Goal: Task Accomplishment & Management: Manage account settings

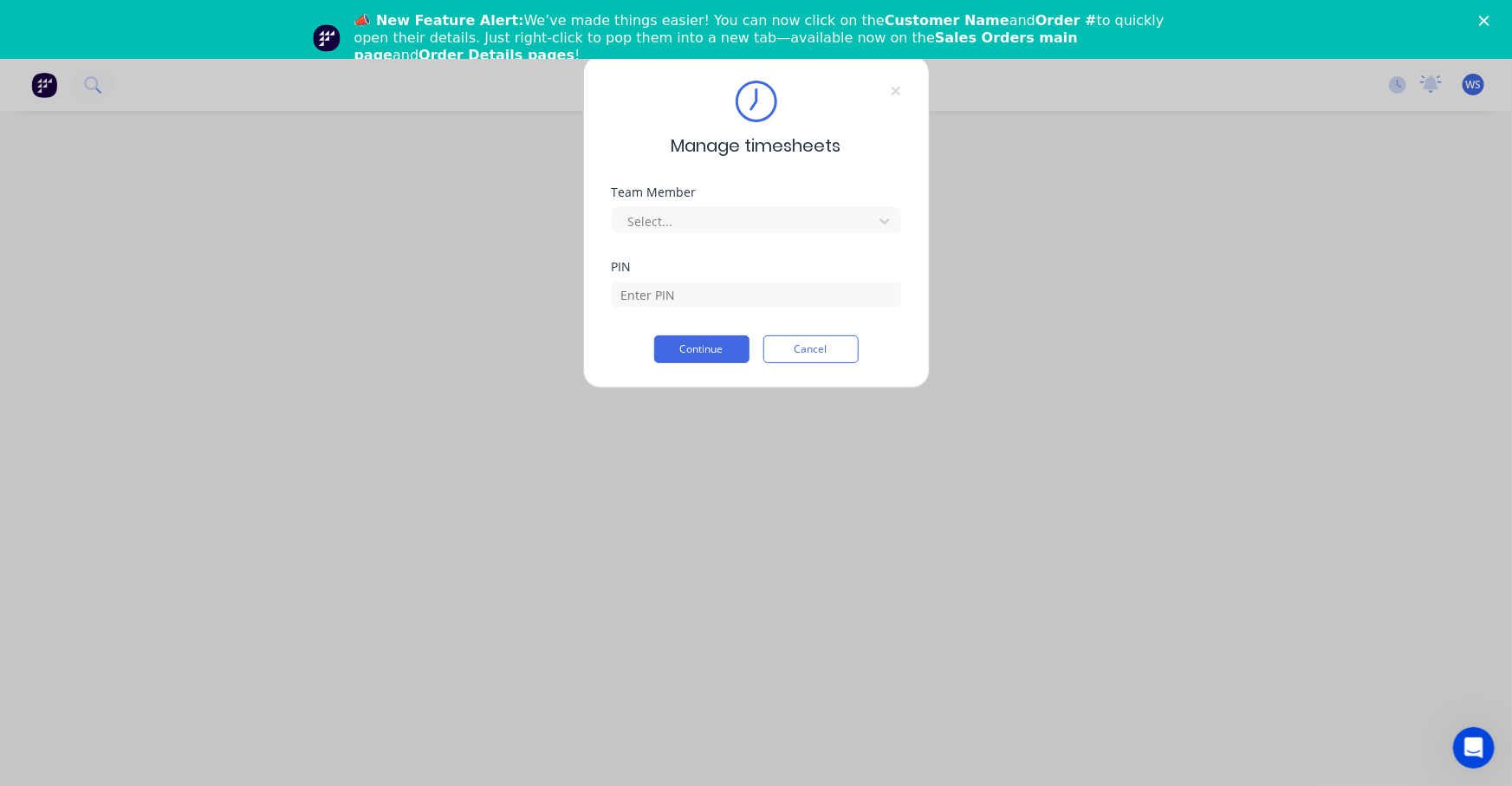
click at [1484, 20] on polygon "Close" at bounding box center [1485, 21] width 10 height 10
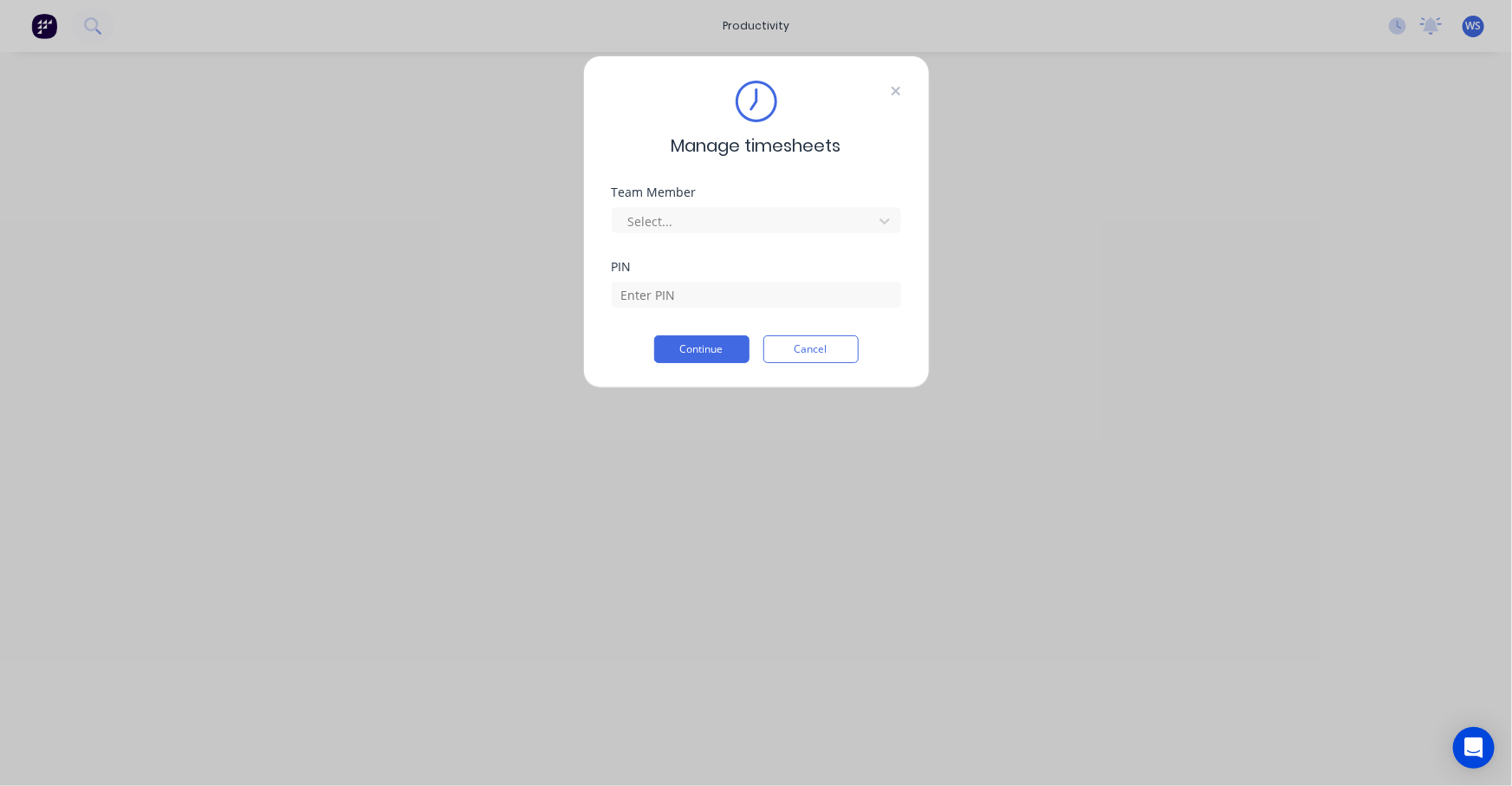
click at [892, 88] on icon at bounding box center [894, 91] width 8 height 9
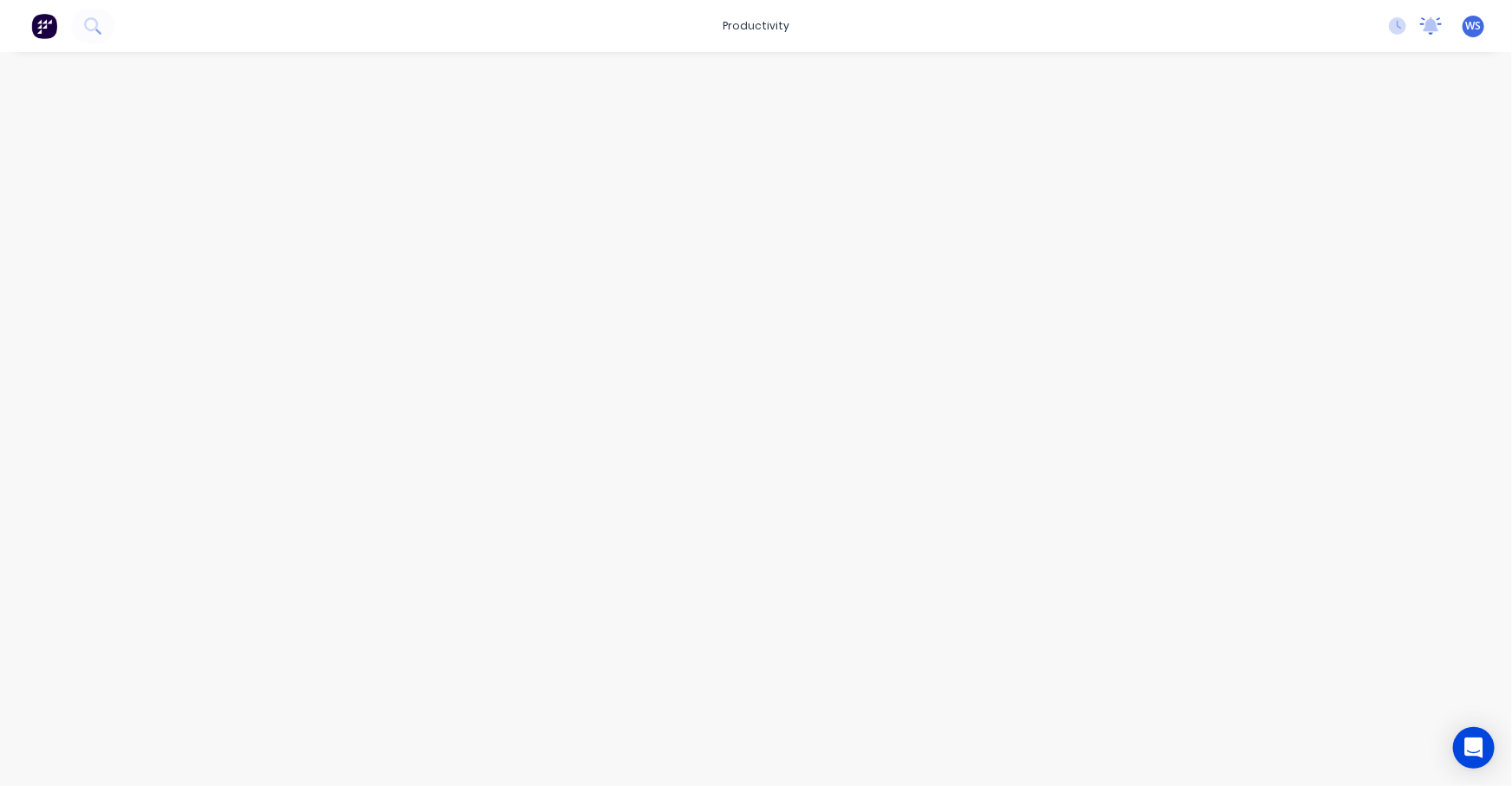
click at [1429, 26] on icon at bounding box center [1432, 24] width 16 height 14
click at [1430, 26] on icon at bounding box center [1432, 24] width 16 height 14
click at [1395, 24] on icon at bounding box center [1398, 26] width 17 height 17
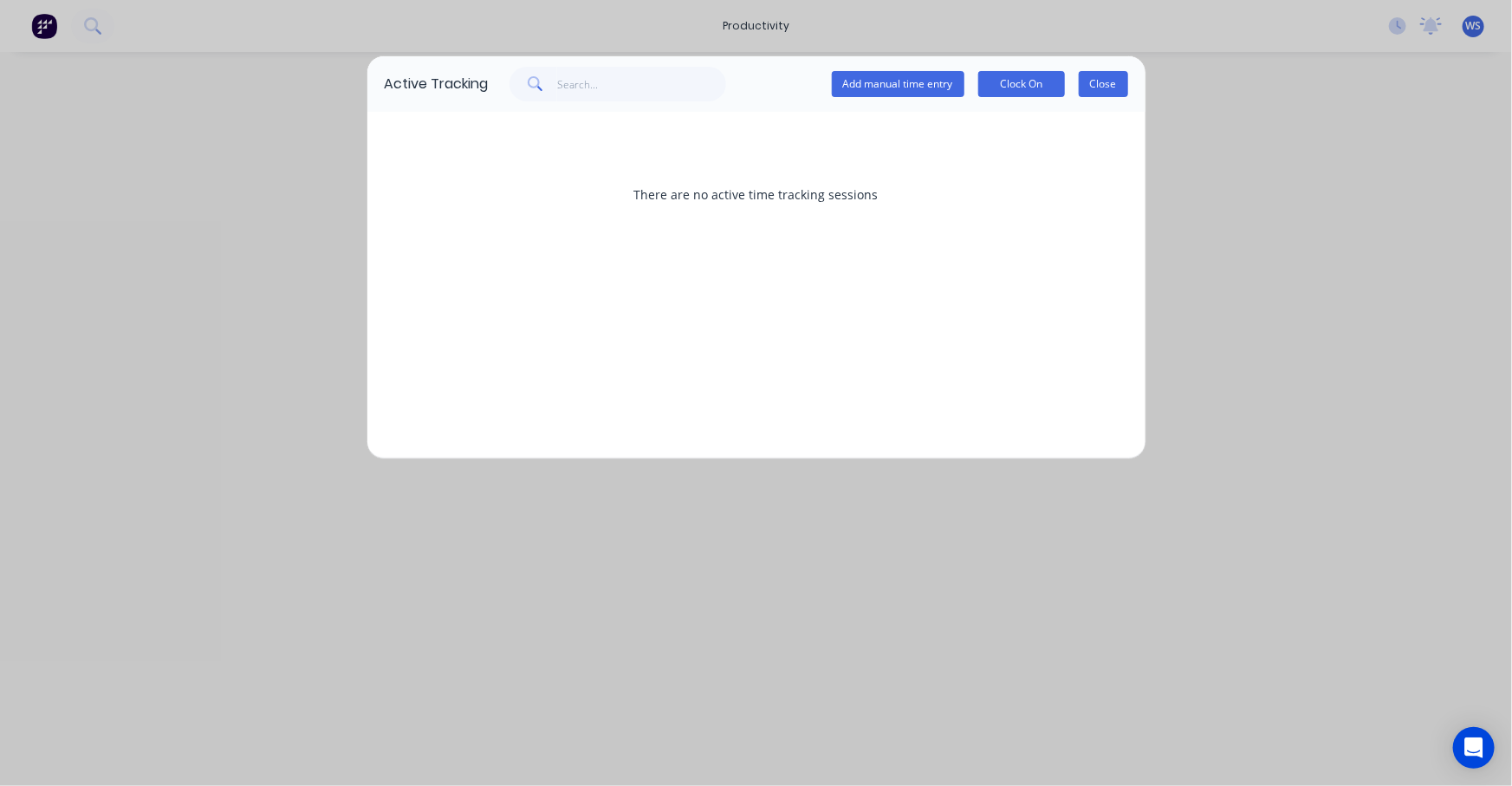
click at [1108, 79] on button "Close" at bounding box center [1104, 84] width 49 height 26
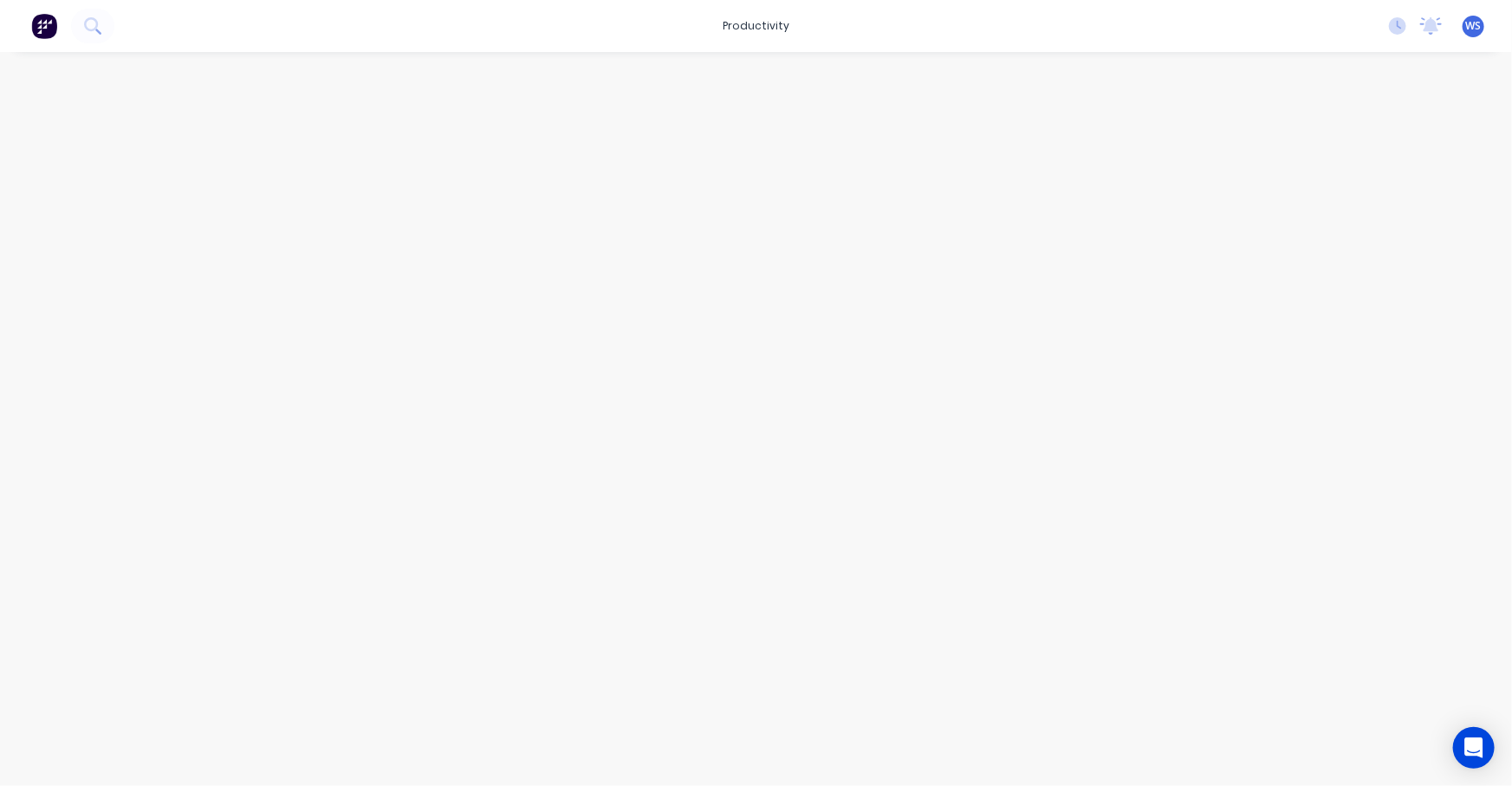
click at [1470, 26] on span "WS" at bounding box center [1474, 26] width 16 height 16
click at [1476, 25] on span "WS" at bounding box center [1474, 26] width 16 height 16
click at [1469, 23] on span "WS" at bounding box center [1474, 26] width 16 height 16
click at [1319, 212] on div "Sign out" at bounding box center [1327, 216] width 47 height 16
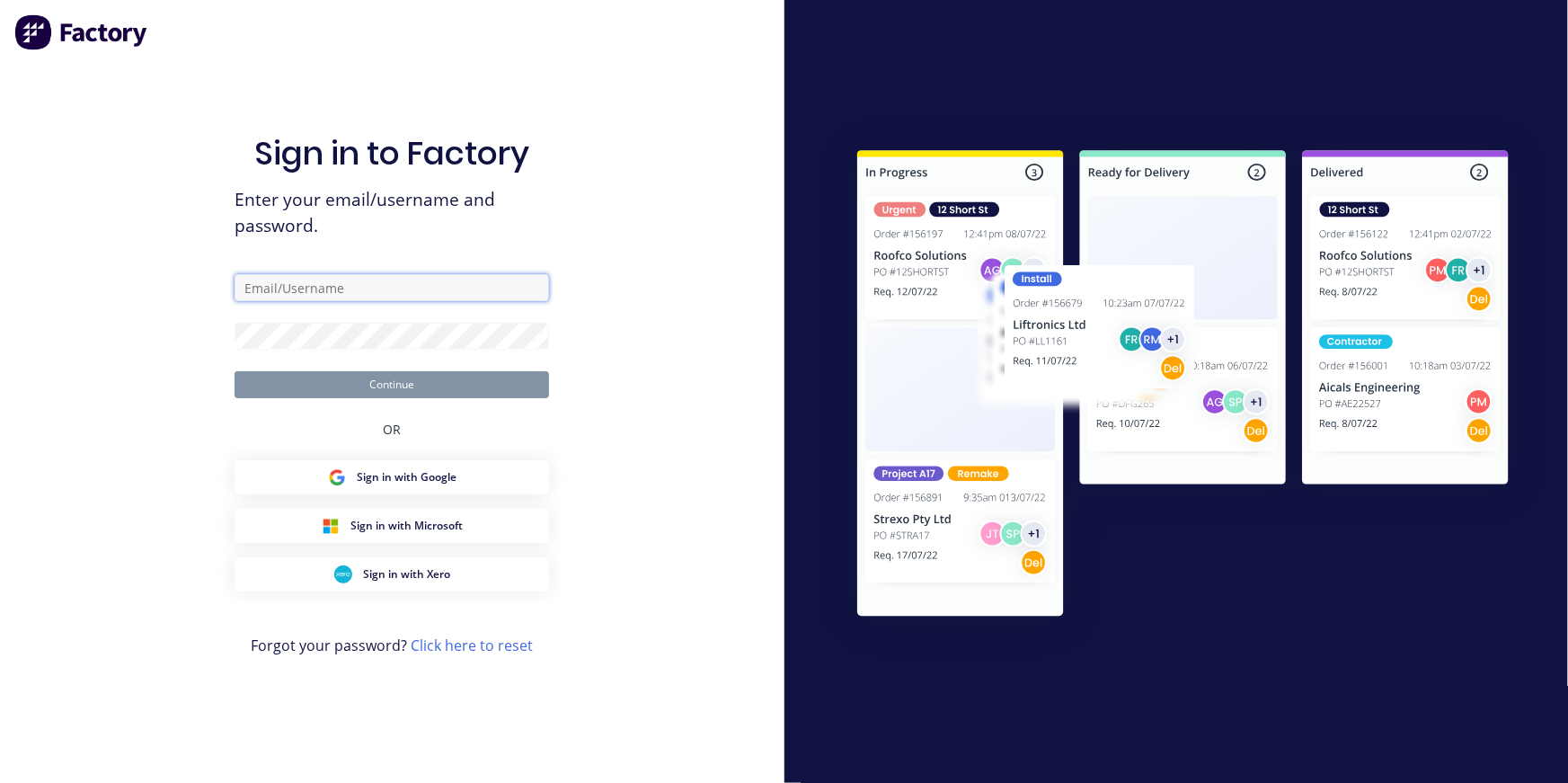
click at [360, 289] on input "text" at bounding box center [392, 288] width 314 height 27
click at [402, 288] on input "text" at bounding box center [392, 288] width 314 height 27
click at [395, 281] on input "text" at bounding box center [392, 288] width 314 height 27
click at [281, 291] on input "text" at bounding box center [392, 288] width 314 height 27
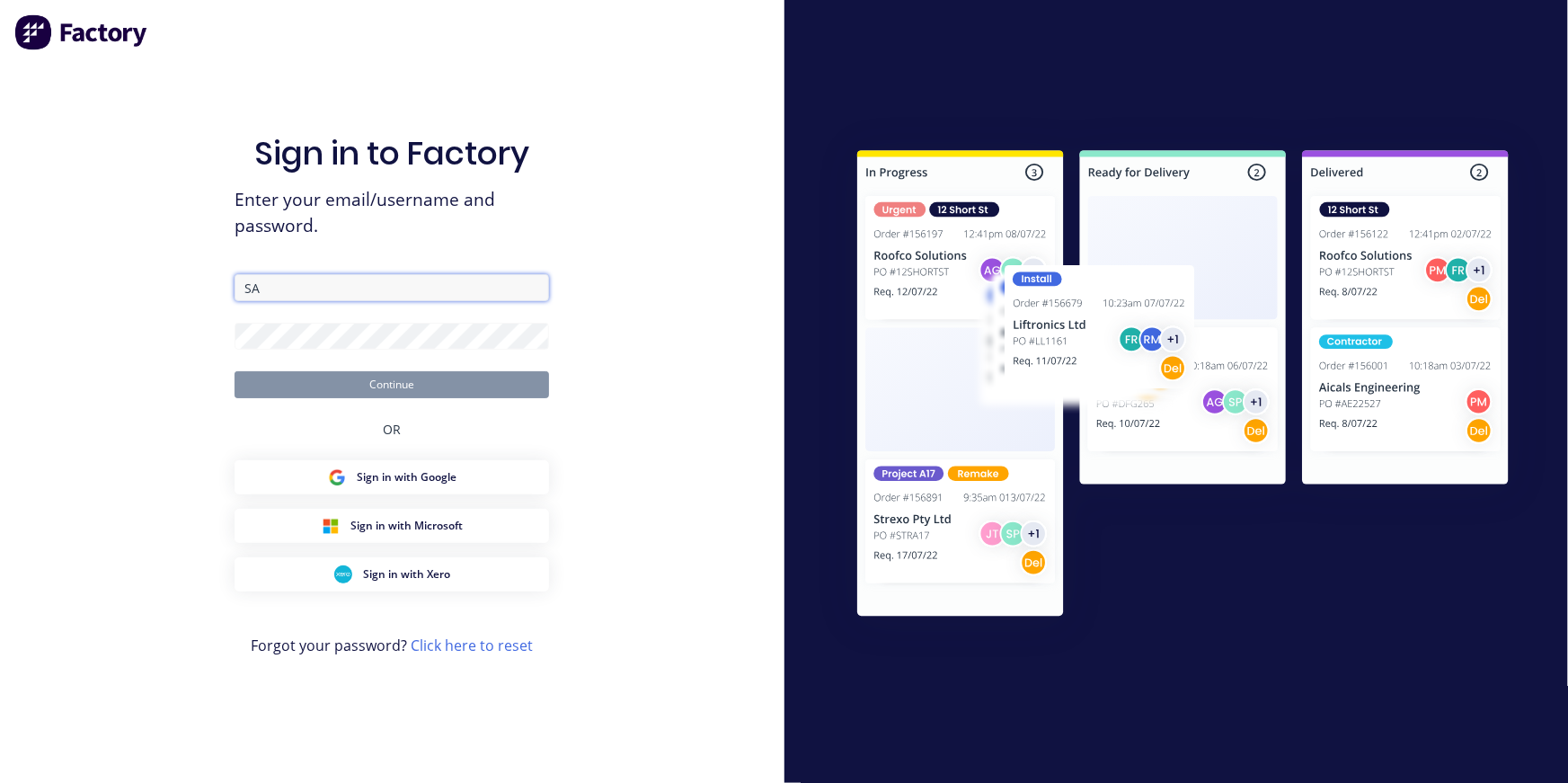
type input "S"
click at [329, 286] on input "sales@" at bounding box center [392, 288] width 314 height 27
type input "sales@bincorpequip.com.au"
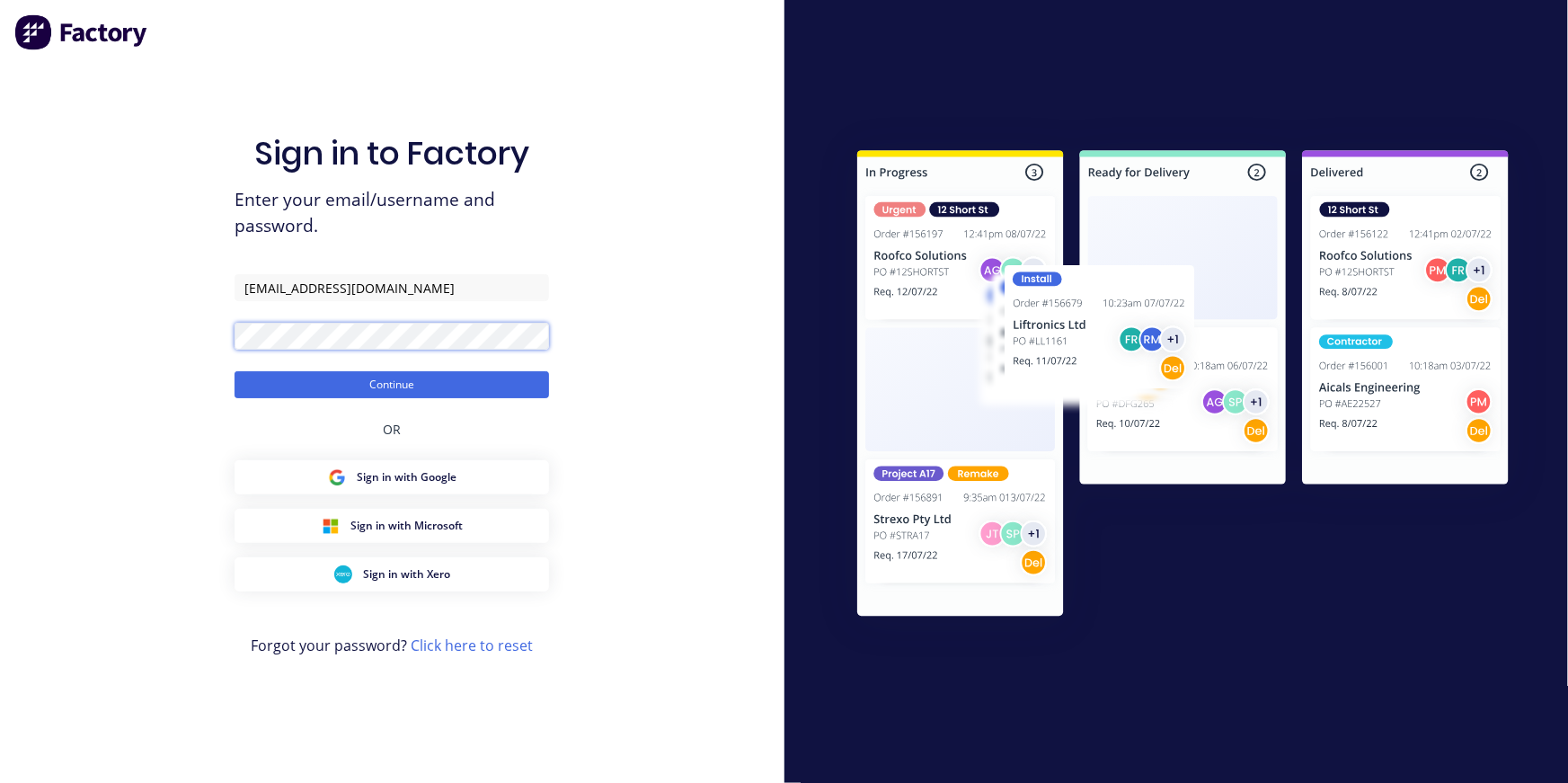
click at [235, 371] on button "Continue" at bounding box center [392, 385] width 314 height 27
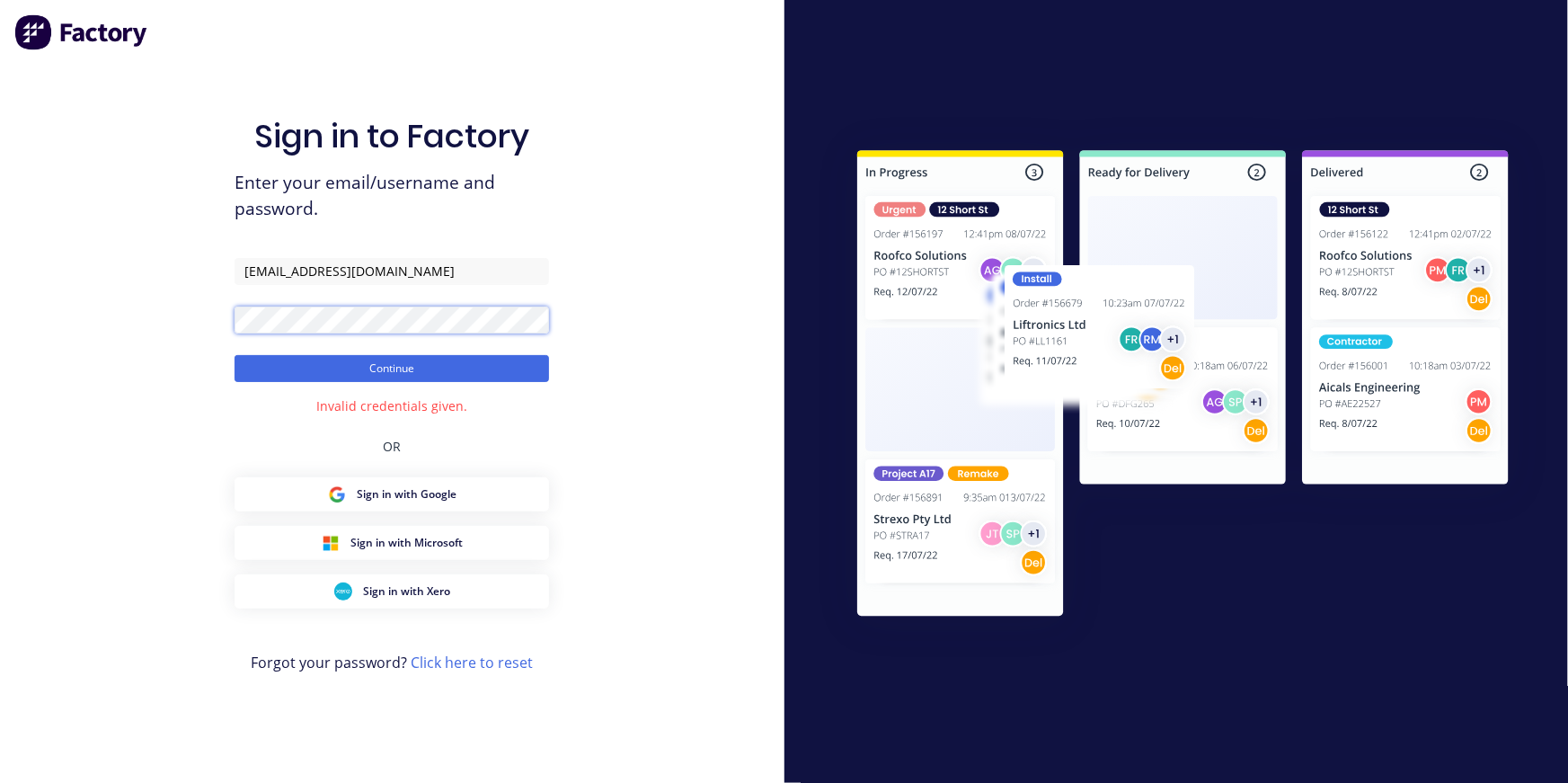
click at [130, 311] on div "Sign in to Factory Enter your email/username and password. sales@bincorpequip.c…" at bounding box center [392, 391] width 784 height 783
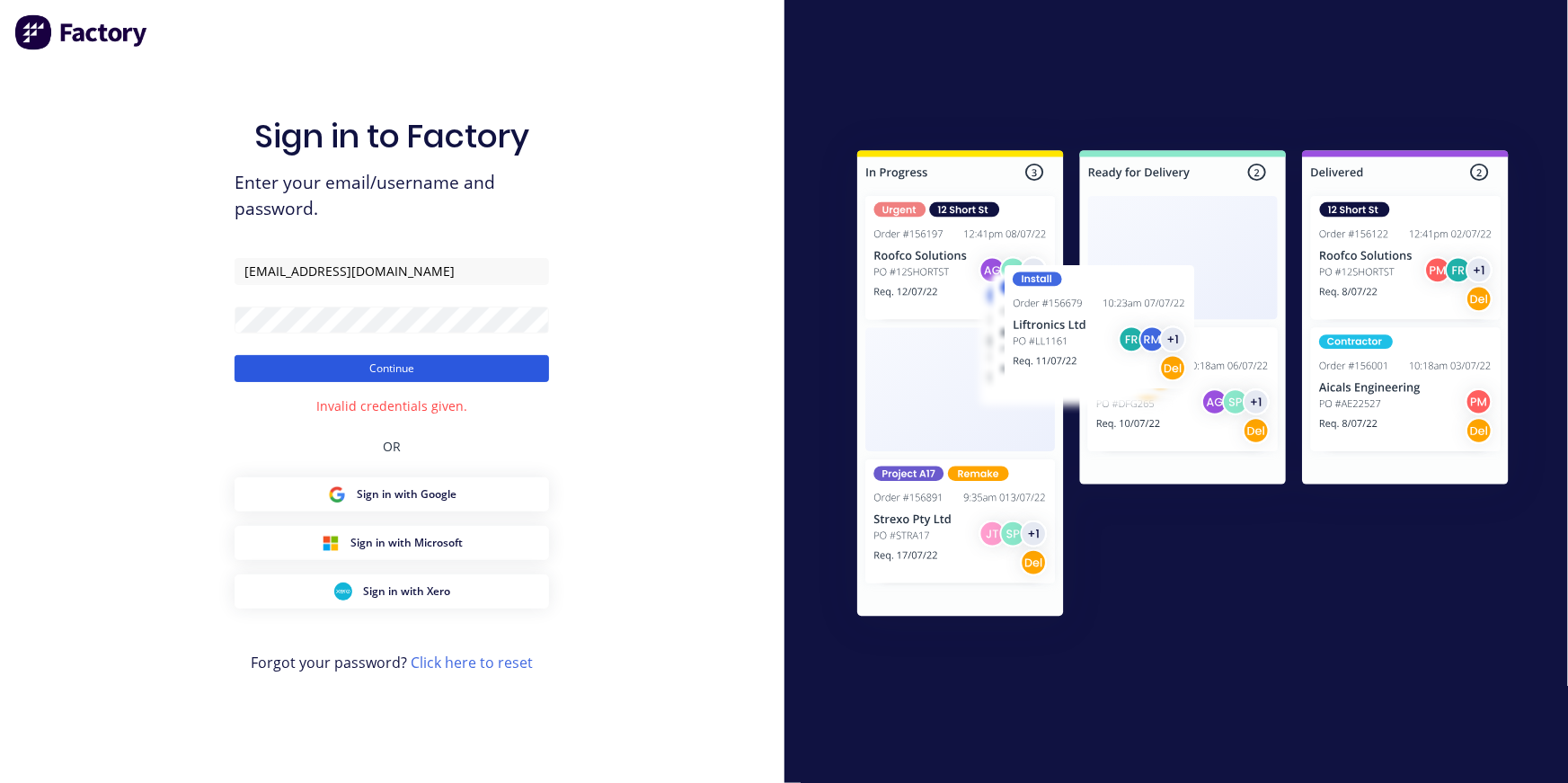
click at [430, 371] on button "Continue" at bounding box center [392, 369] width 314 height 27
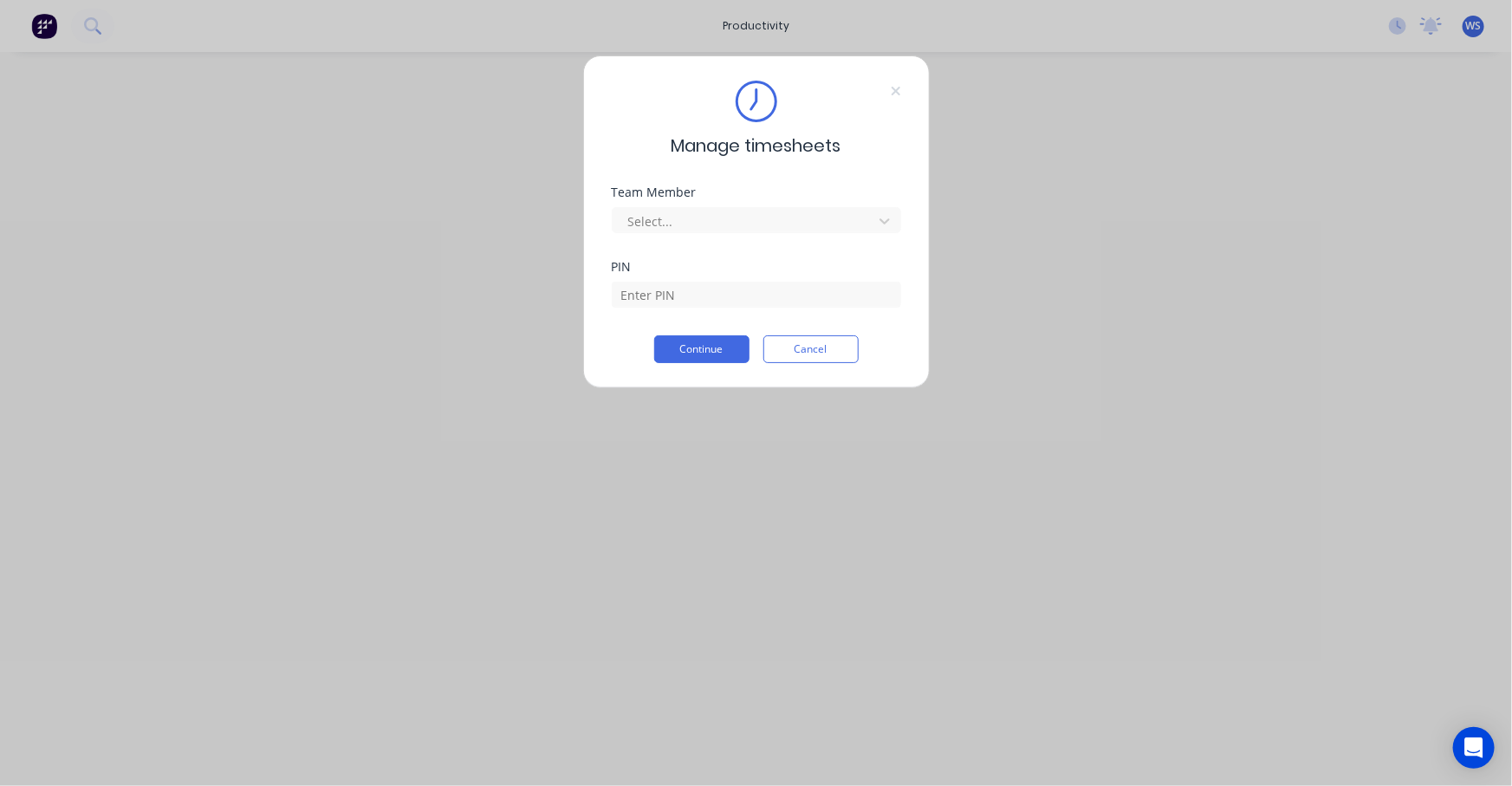
click at [902, 94] on div "Manage timesheets Team Member Select... PIN Continue Cancel" at bounding box center [756, 222] width 347 height 333
click at [893, 90] on icon at bounding box center [895, 91] width 10 height 14
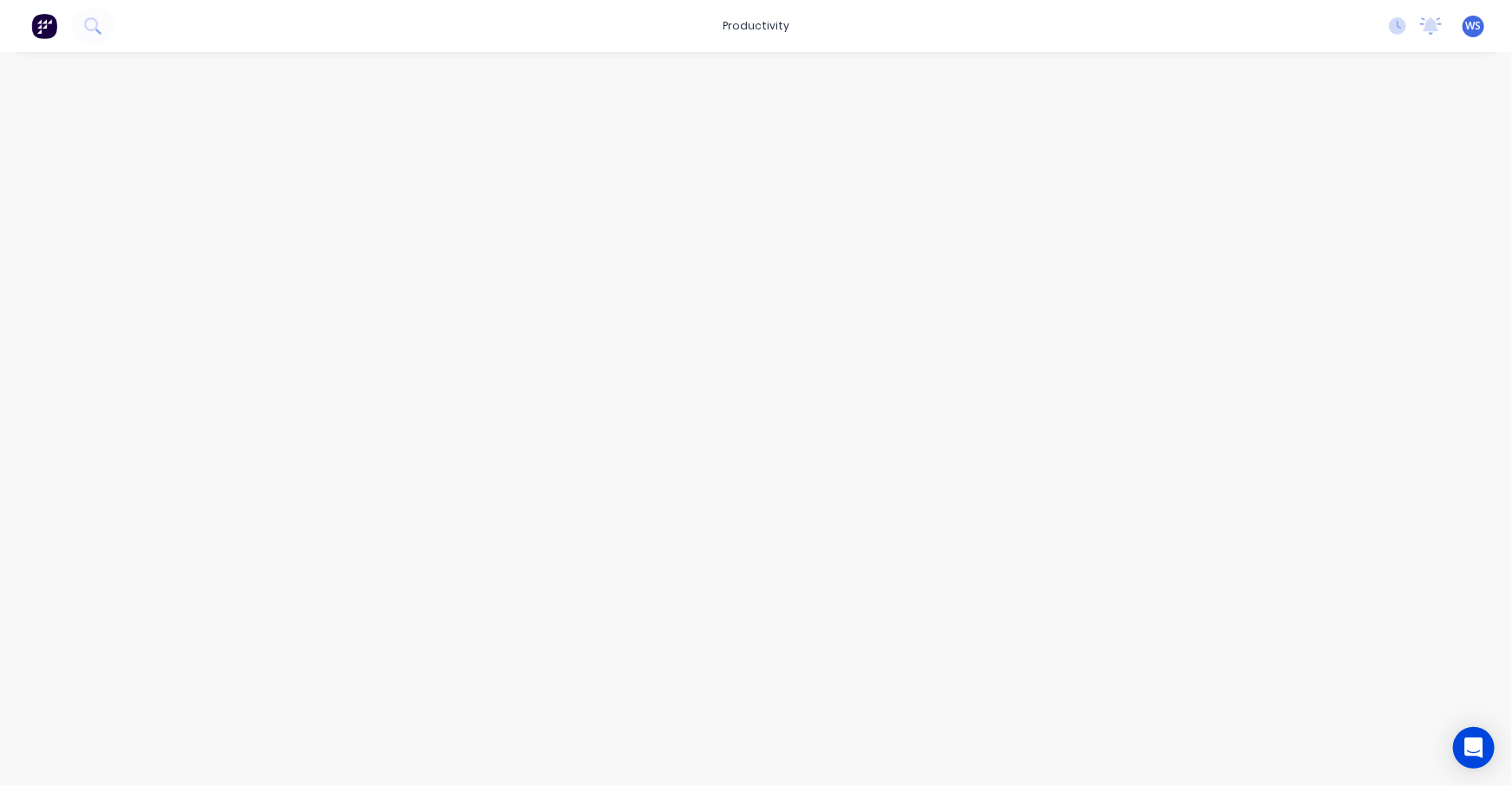
click at [941, 296] on div at bounding box center [756, 402] width 1386 height 700
click at [1298, 99] on div at bounding box center [756, 402] width 1386 height 700
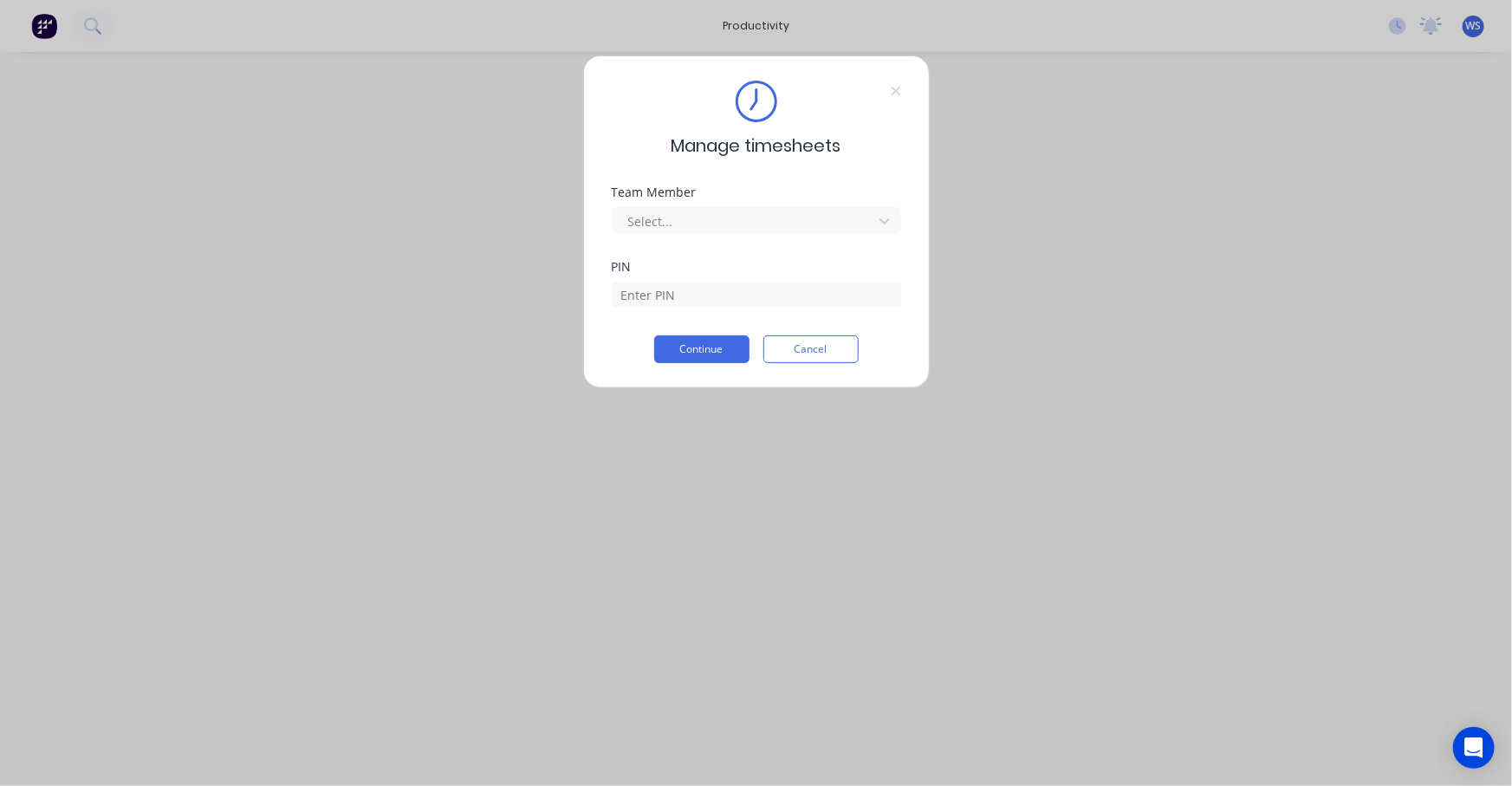
click at [901, 90] on div "Manage timesheets Team Member Select... PIN Continue Cancel" at bounding box center [756, 222] width 347 height 333
click at [809, 352] on button "Cancel" at bounding box center [811, 349] width 95 height 27
click at [783, 372] on div "Manage timesheets Team Member Select... PIN Continue Cancel" at bounding box center [756, 222] width 347 height 333
click at [895, 87] on icon at bounding box center [895, 91] width 10 height 14
click at [800, 346] on button "Cancel" at bounding box center [811, 349] width 95 height 27
